Goal: Find specific page/section: Find specific page/section

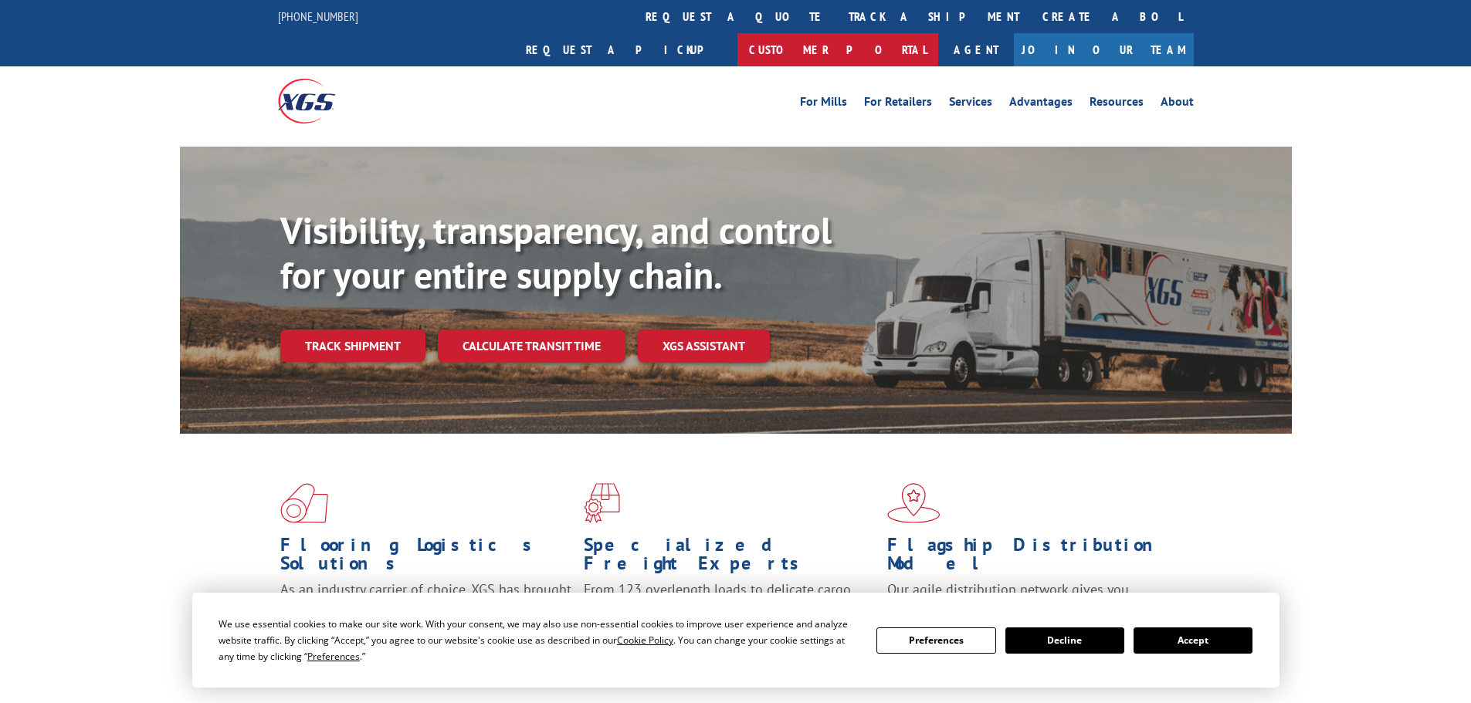
click at [938, 33] on link "Customer Portal" at bounding box center [837, 49] width 201 height 33
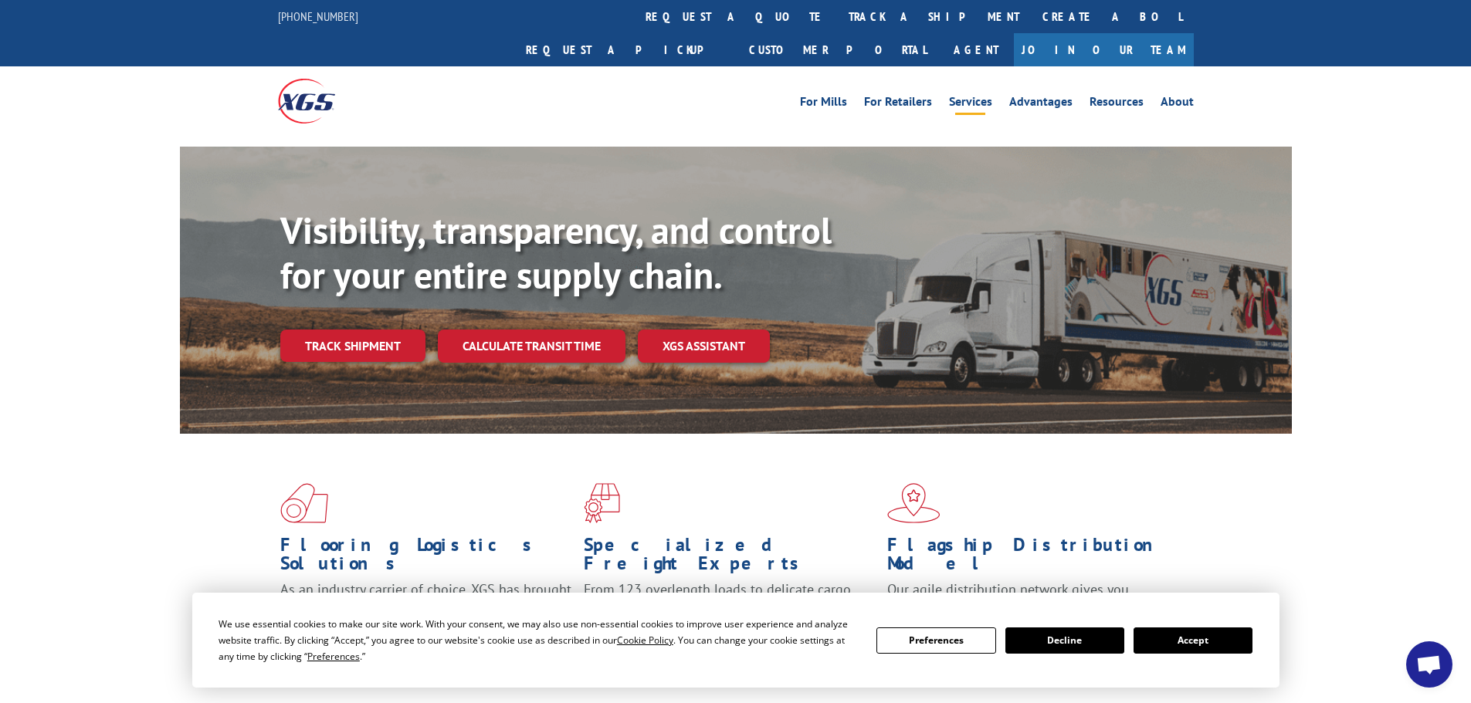
click at [959, 96] on link "Services" at bounding box center [970, 104] width 43 height 17
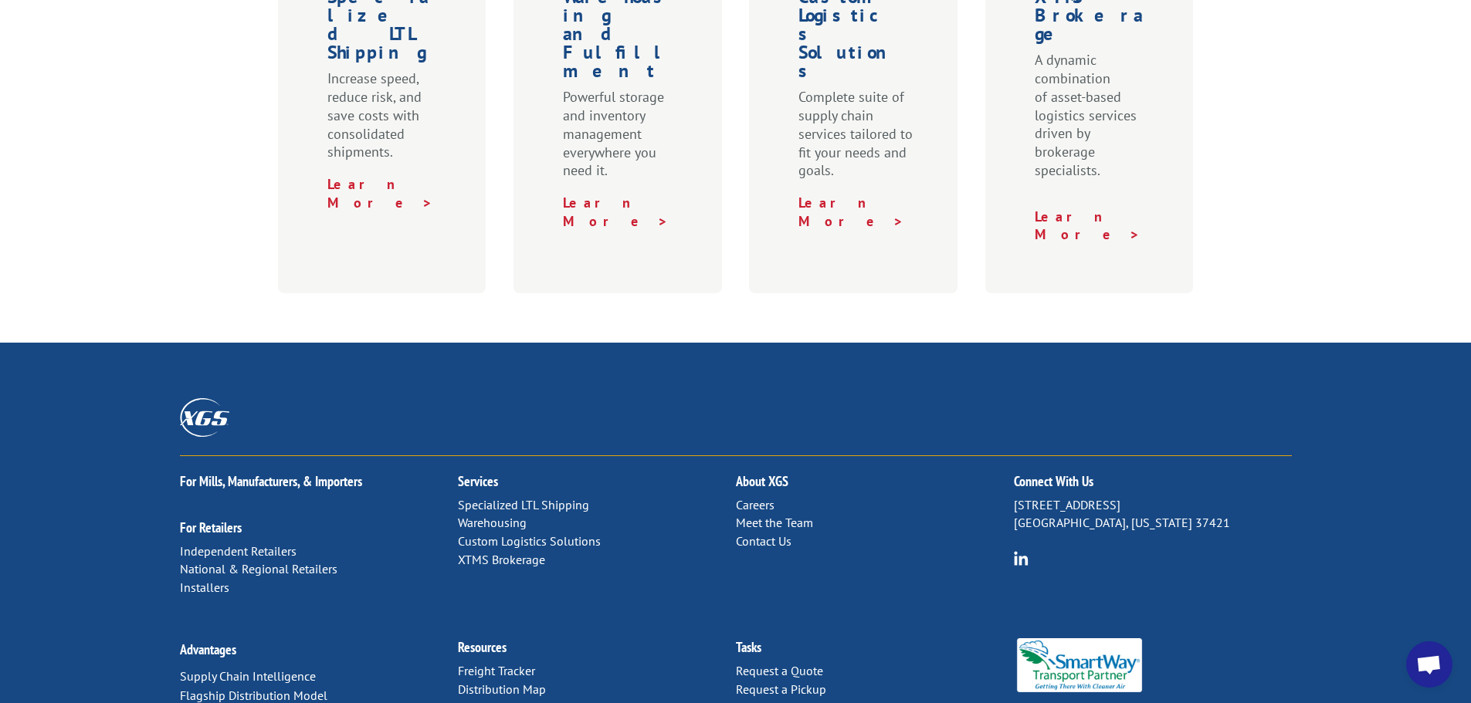
scroll to position [797, 0]
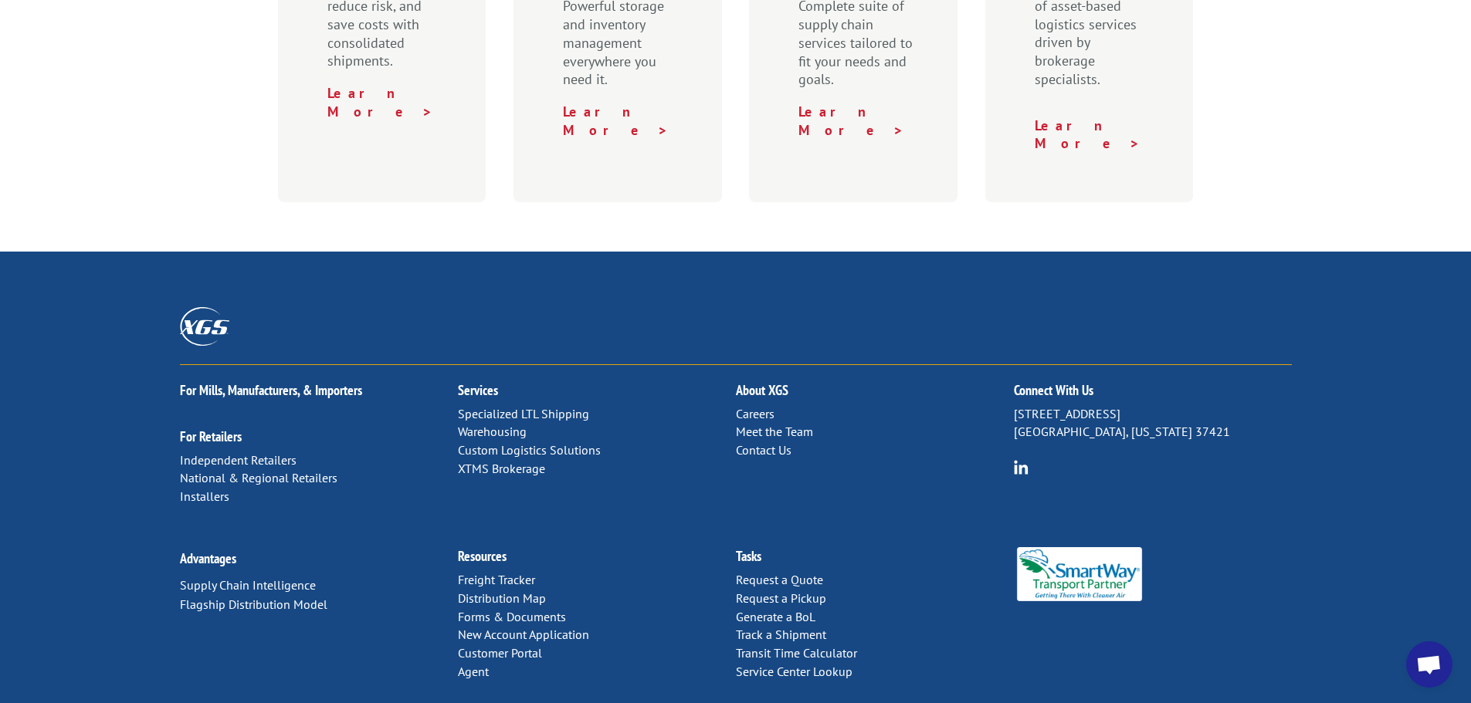
click at [766, 664] on link "Service Center Lookup" at bounding box center [794, 671] width 117 height 15
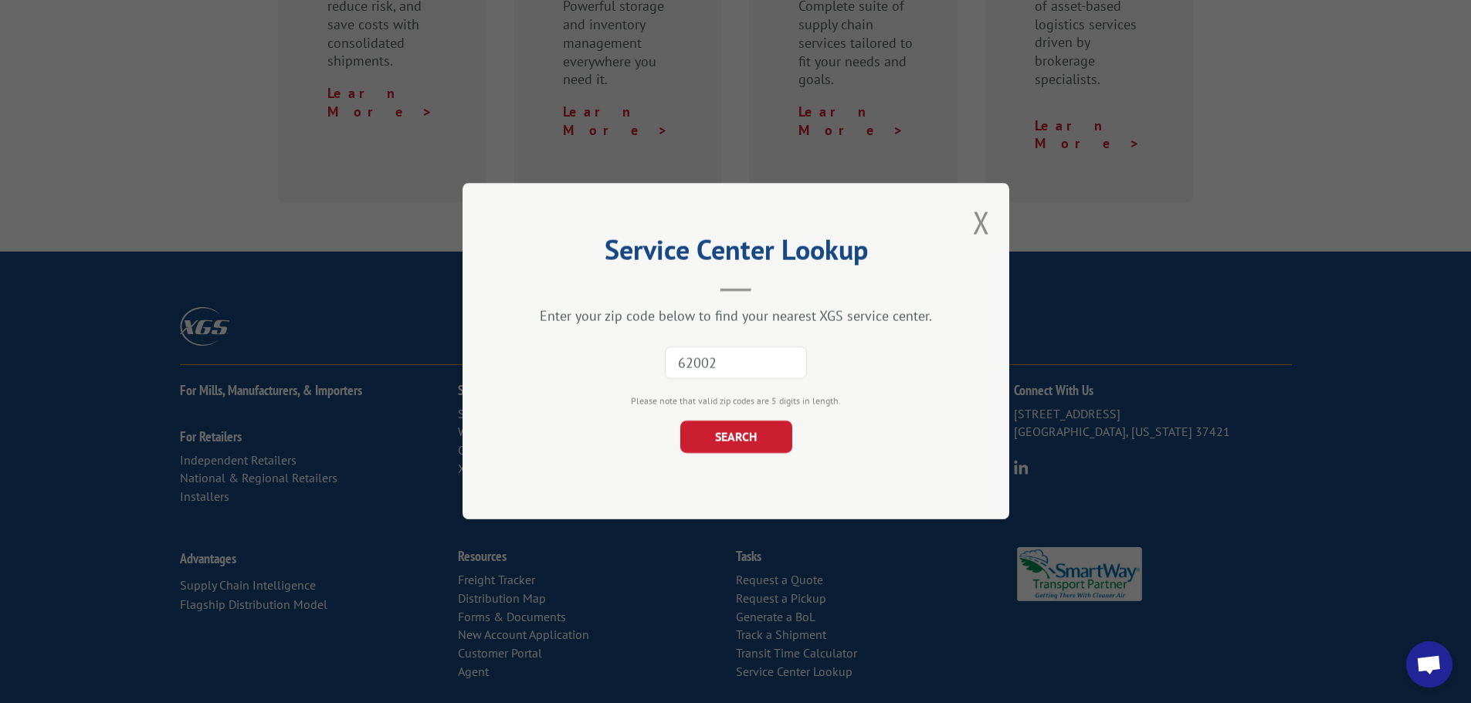
type input "62002"
click at [756, 417] on form "62002 Please note that valid zip codes are 5 digits in length. SEARCH" at bounding box center [736, 396] width 392 height 116
click at [748, 441] on button "SEARCH" at bounding box center [735, 438] width 112 height 32
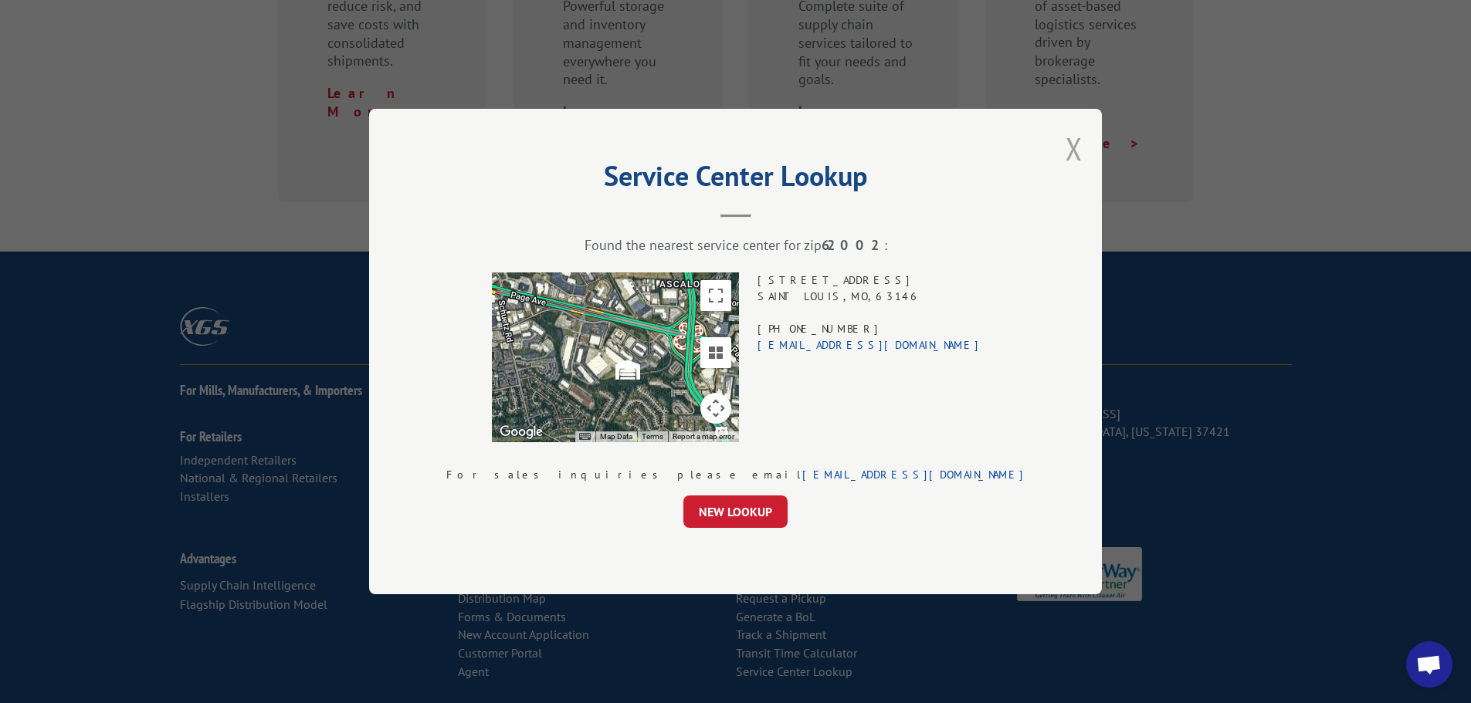
click at [1065, 153] on button "Close modal" at bounding box center [1073, 148] width 17 height 41
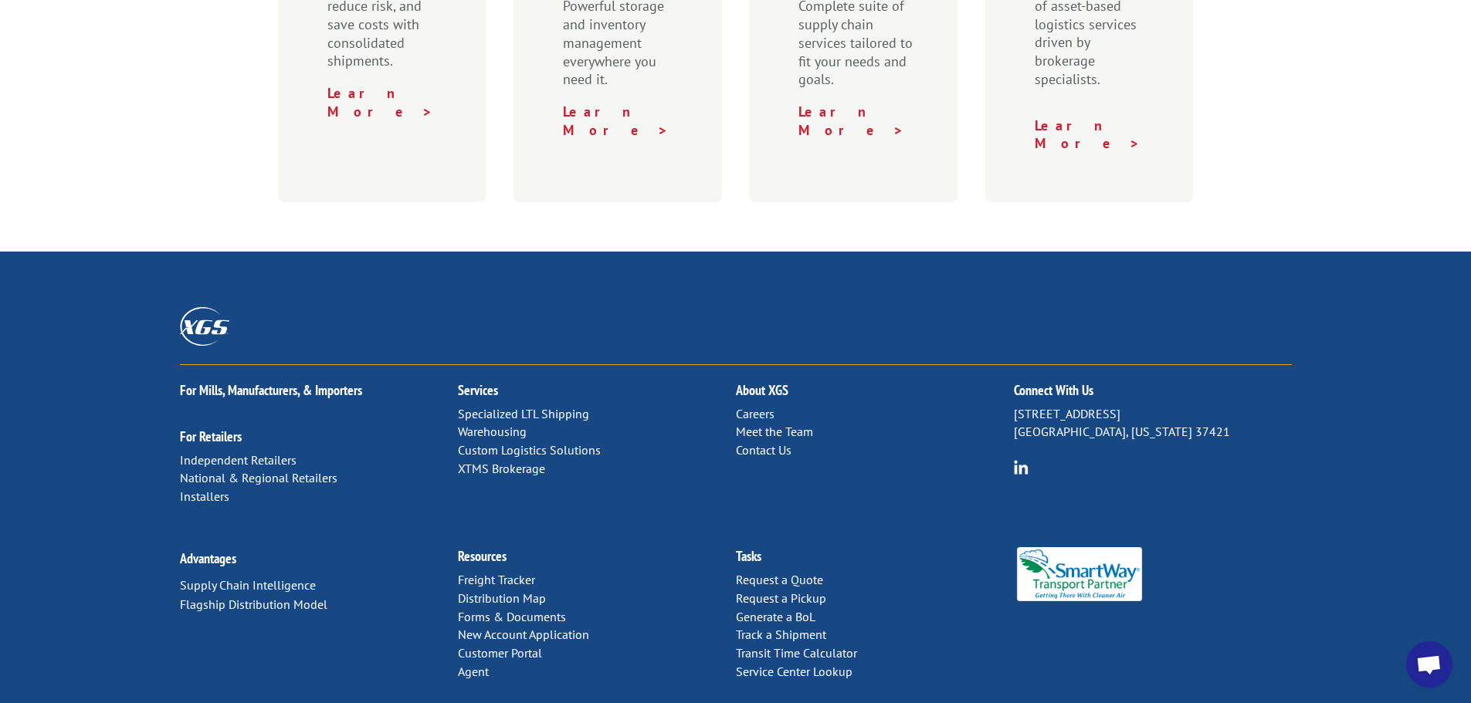
click at [771, 664] on link "Service Center Lookup" at bounding box center [794, 671] width 117 height 15
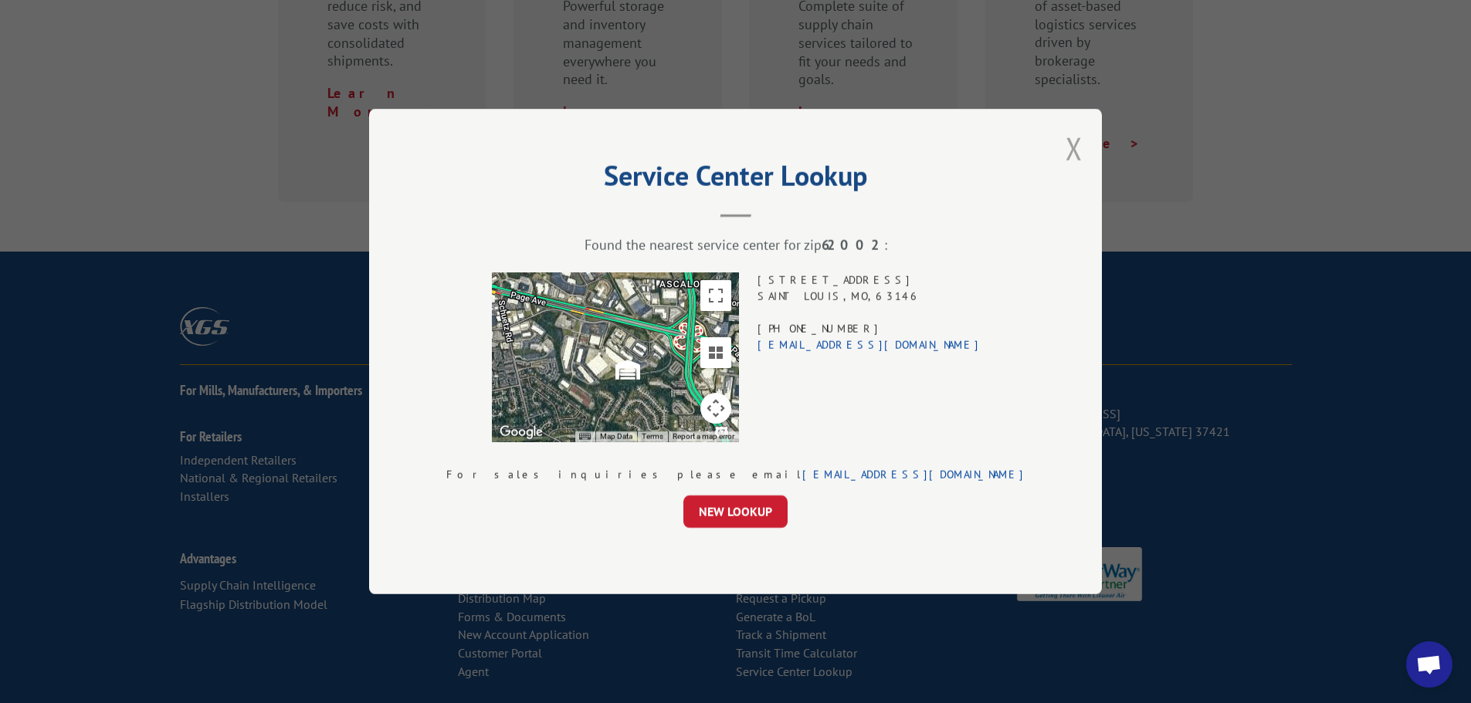
click at [1065, 144] on button "Close modal" at bounding box center [1073, 148] width 17 height 41
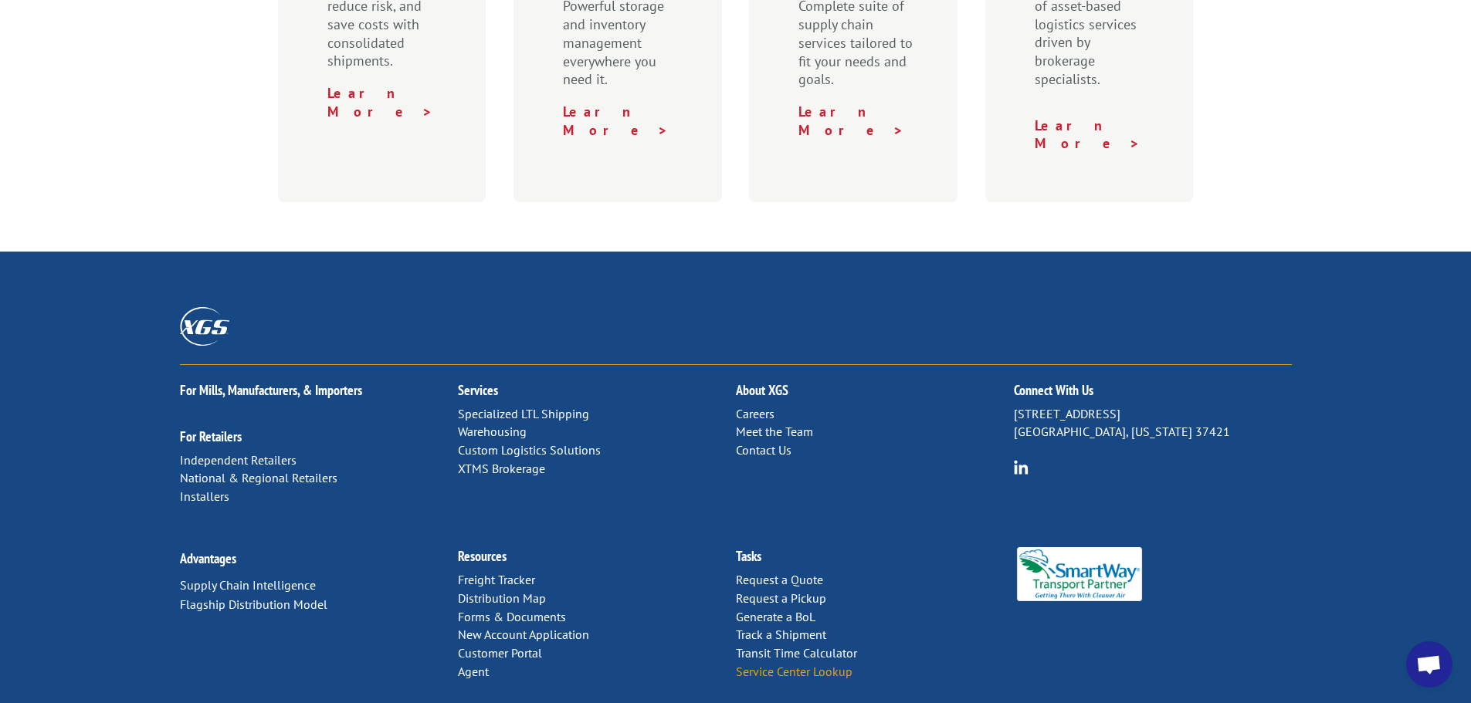
click at [814, 664] on link "Service Center Lookup" at bounding box center [794, 671] width 117 height 15
